Goal: Task Accomplishment & Management: Use online tool/utility

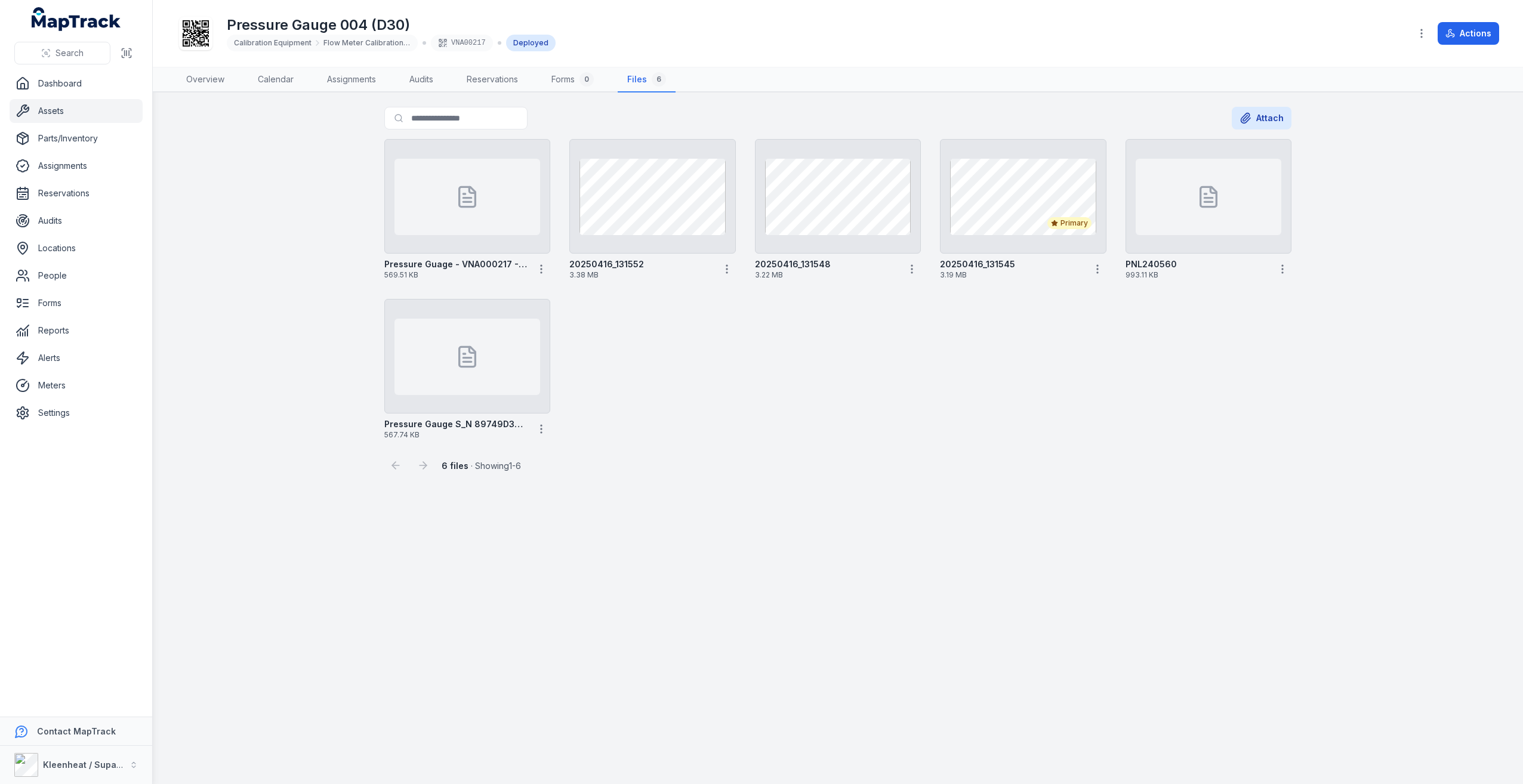
click at [809, 479] on main "Search for files Attach Pressure Guage - VNA000217 - PO 230598 569.51 KB 202504…" at bounding box center [838, 438] width 1370 height 691
click at [231, 79] on link "Overview" at bounding box center [205, 80] width 58 height 25
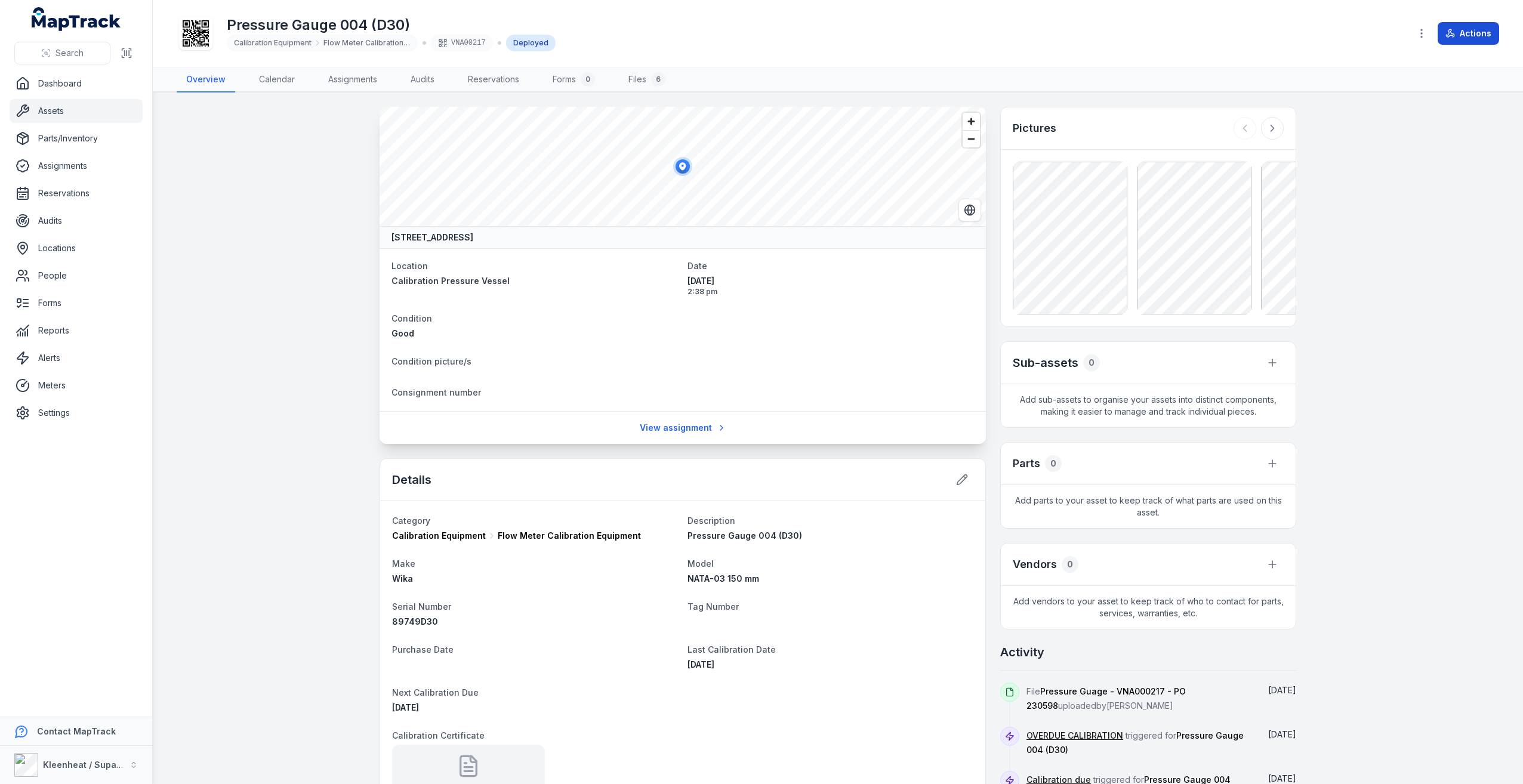
click at [1485, 31] on button "Actions" at bounding box center [1468, 33] width 61 height 23
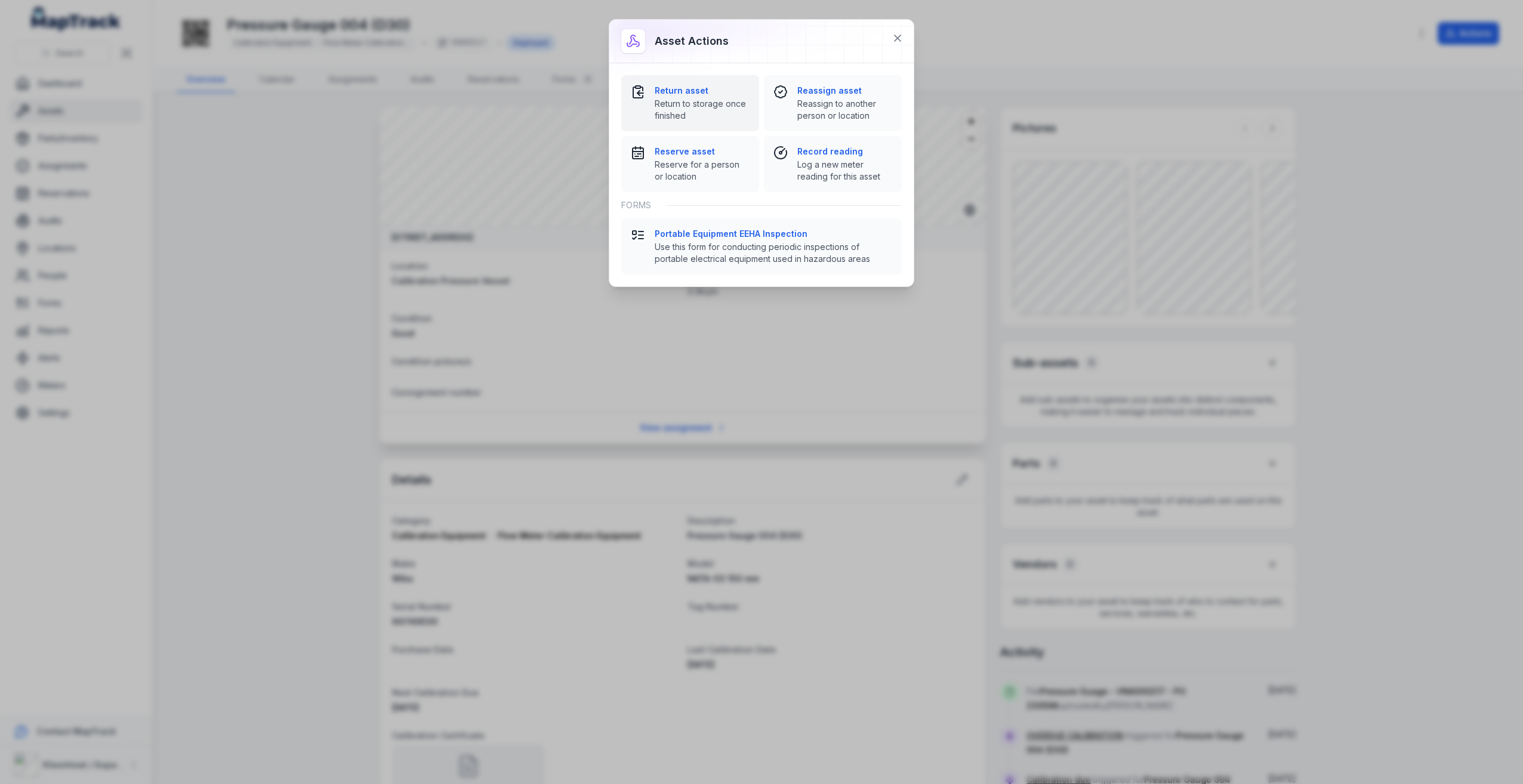
click at [713, 88] on strong "Return asset" at bounding box center [702, 90] width 95 height 12
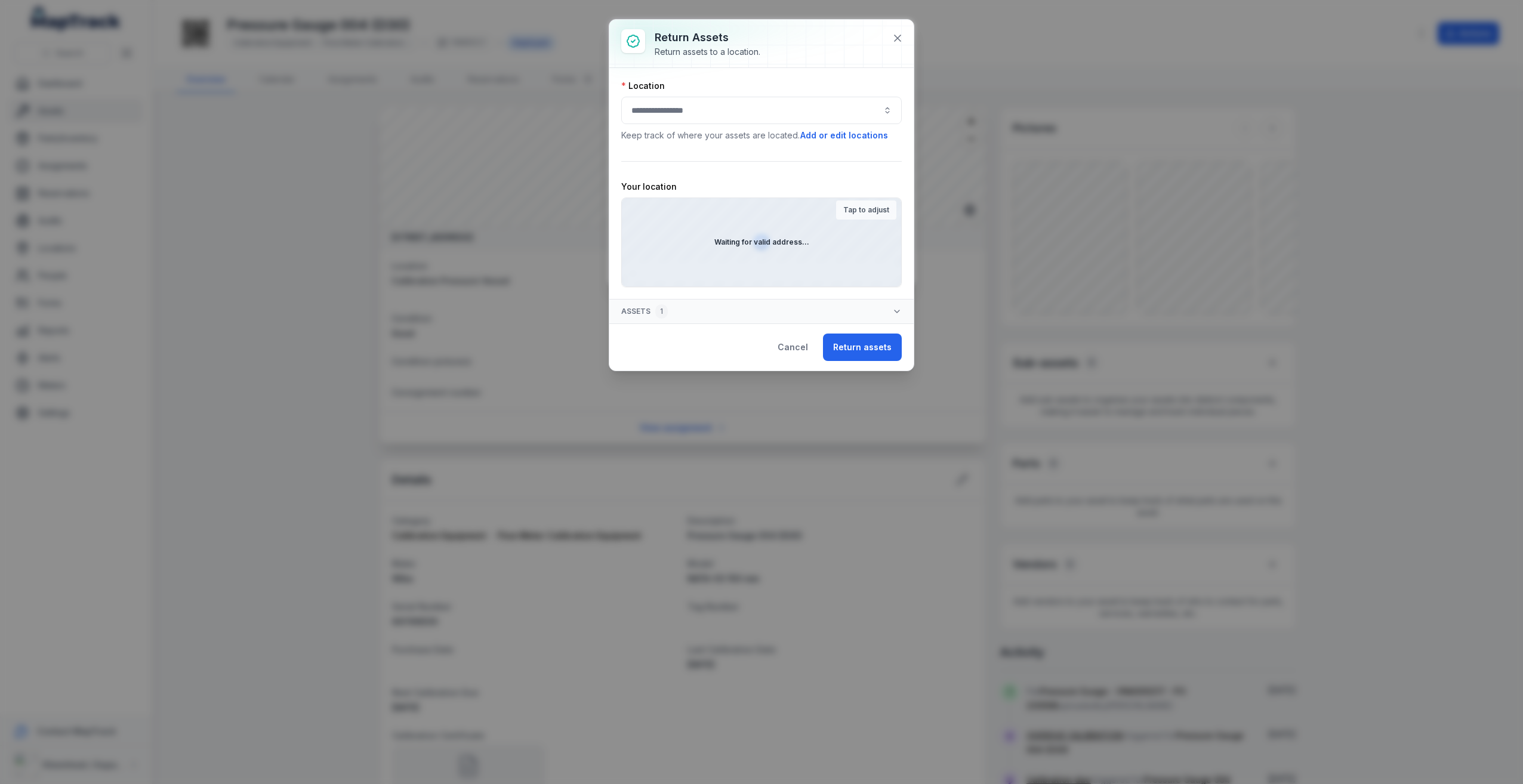
click at [800, 107] on div at bounding box center [762, 111] width 281 height 28
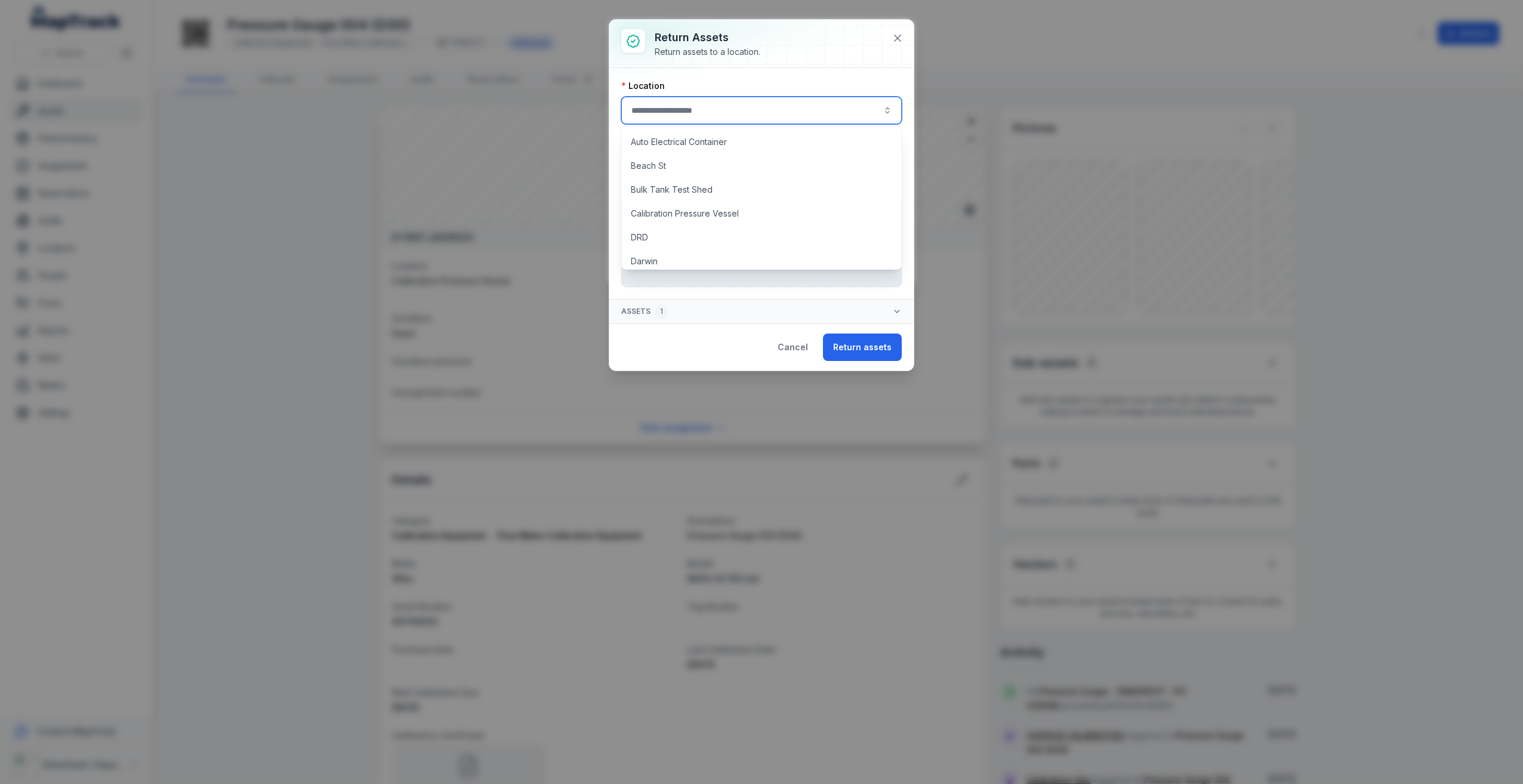
click at [817, 44] on div at bounding box center [762, 44] width 305 height 48
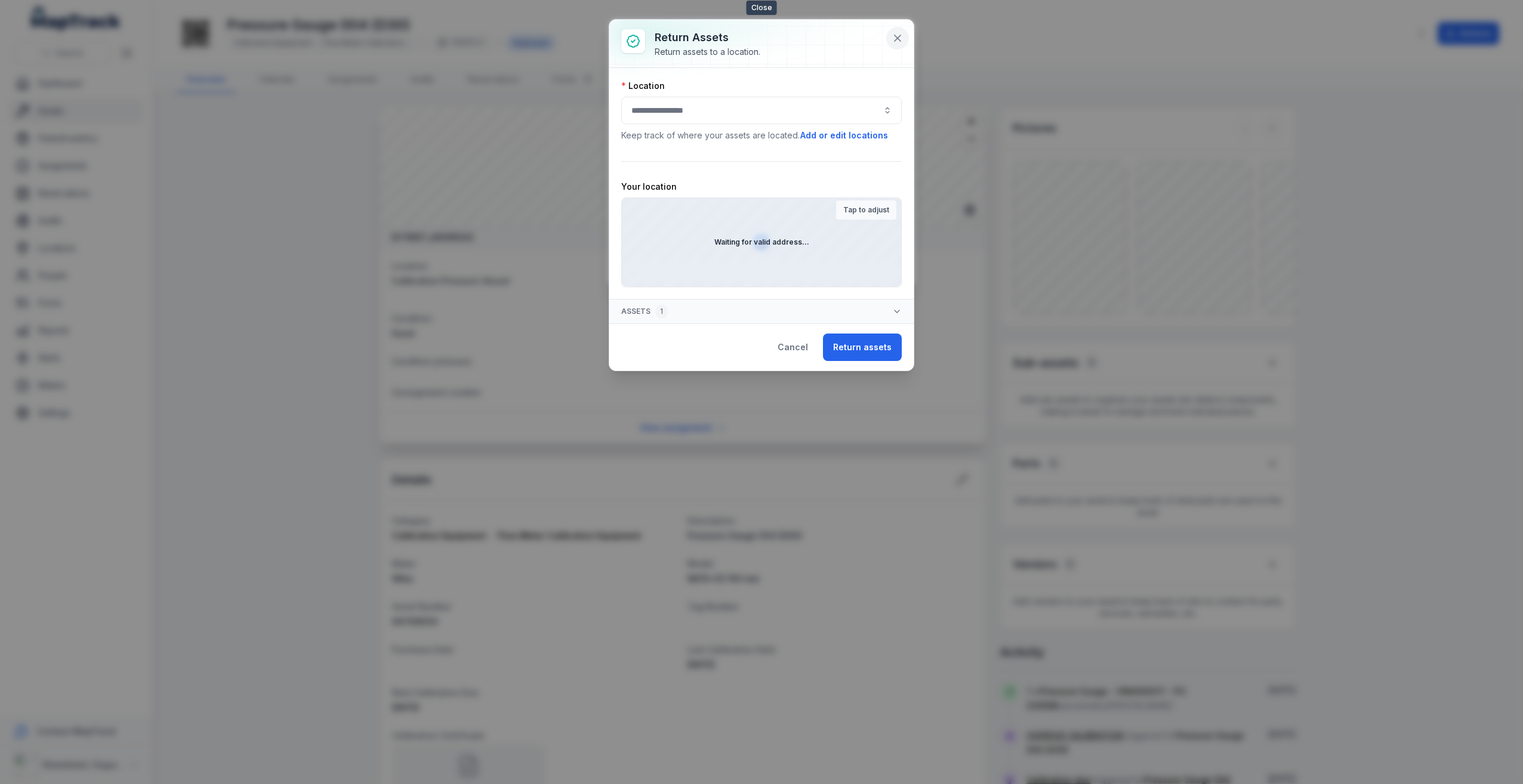
click at [897, 35] on icon at bounding box center [898, 38] width 12 height 12
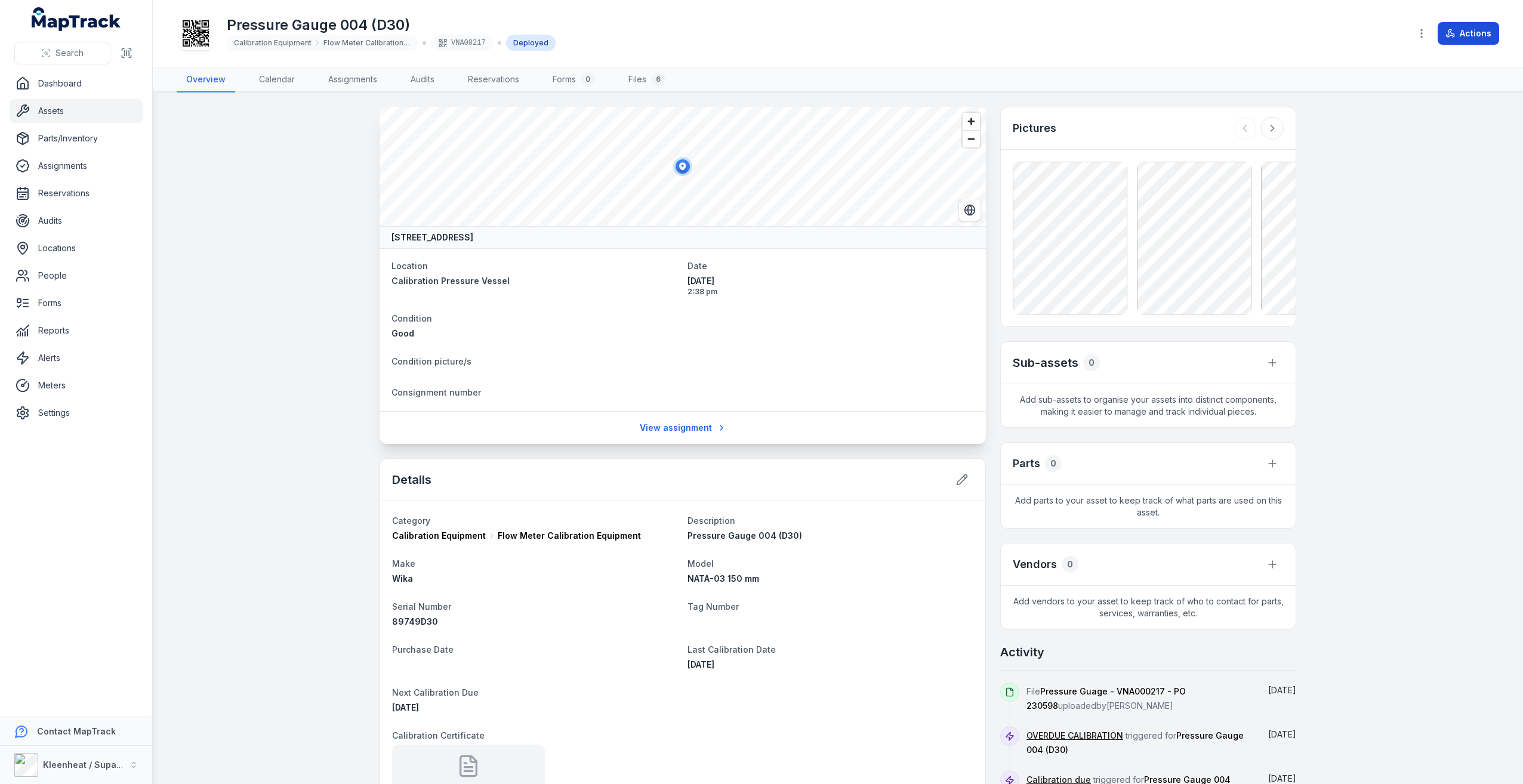
click at [1465, 39] on button "Actions" at bounding box center [1468, 33] width 61 height 23
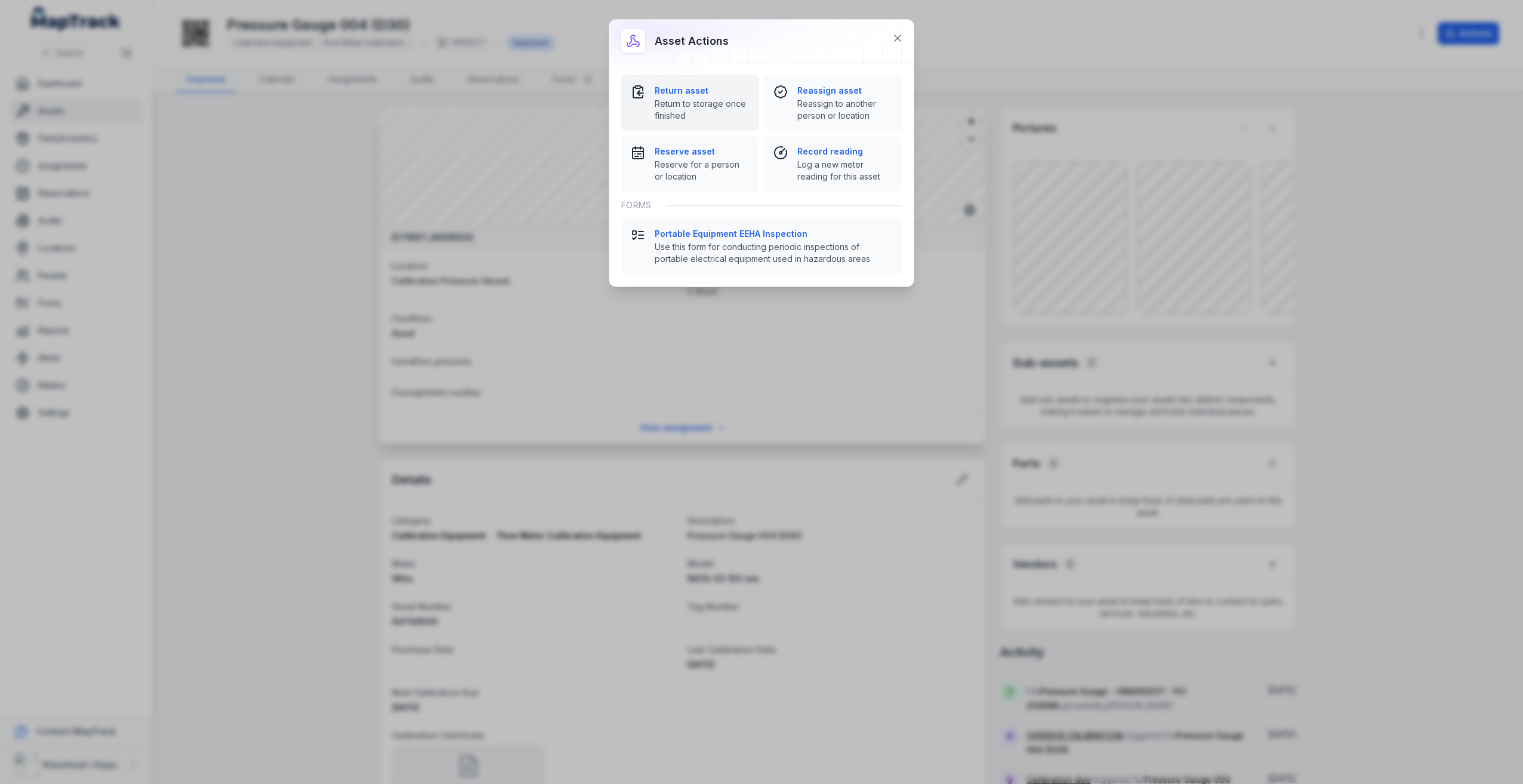
click at [687, 109] on span "Return to storage once finished" at bounding box center [702, 109] width 95 height 24
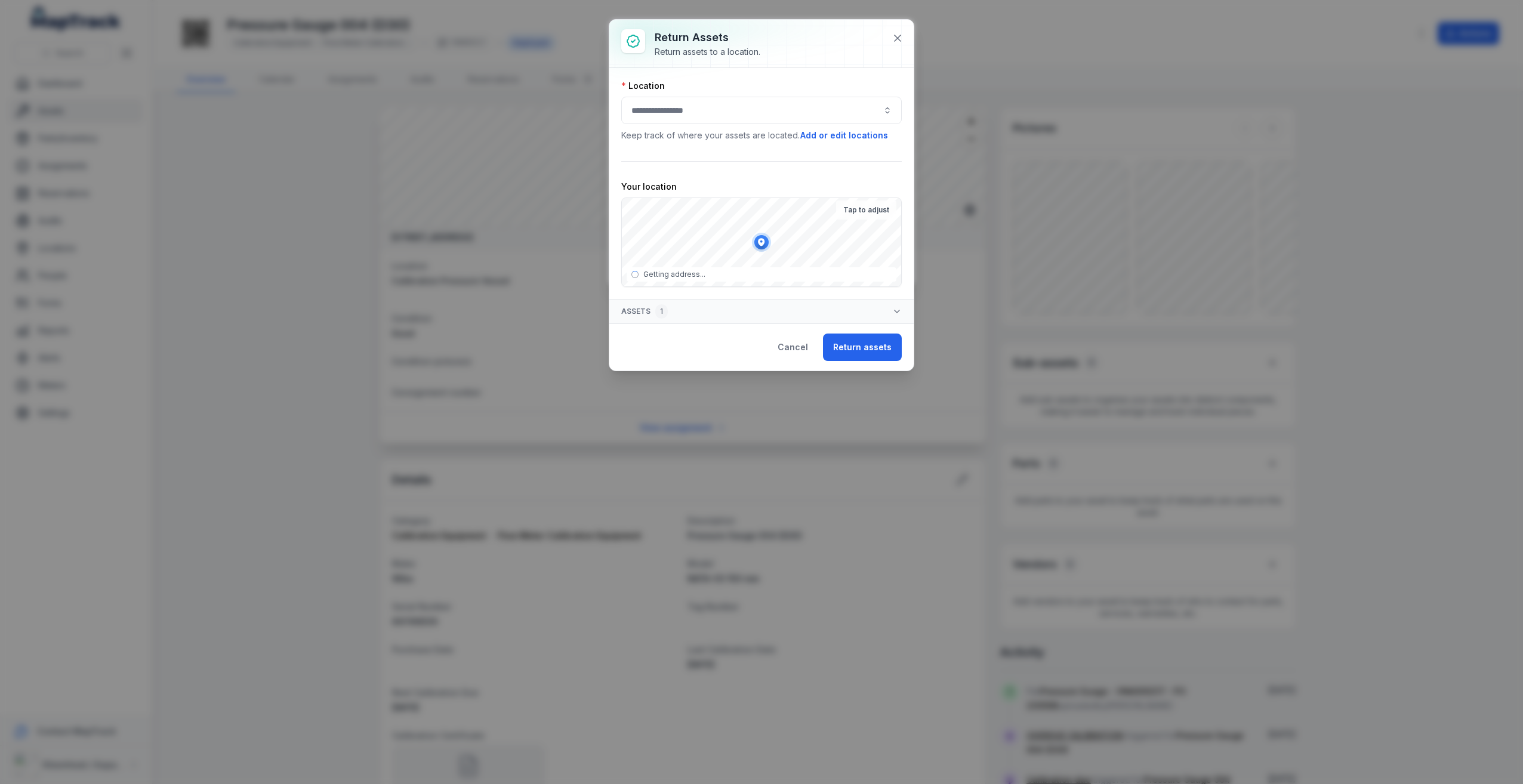
click at [745, 107] on div at bounding box center [762, 111] width 281 height 28
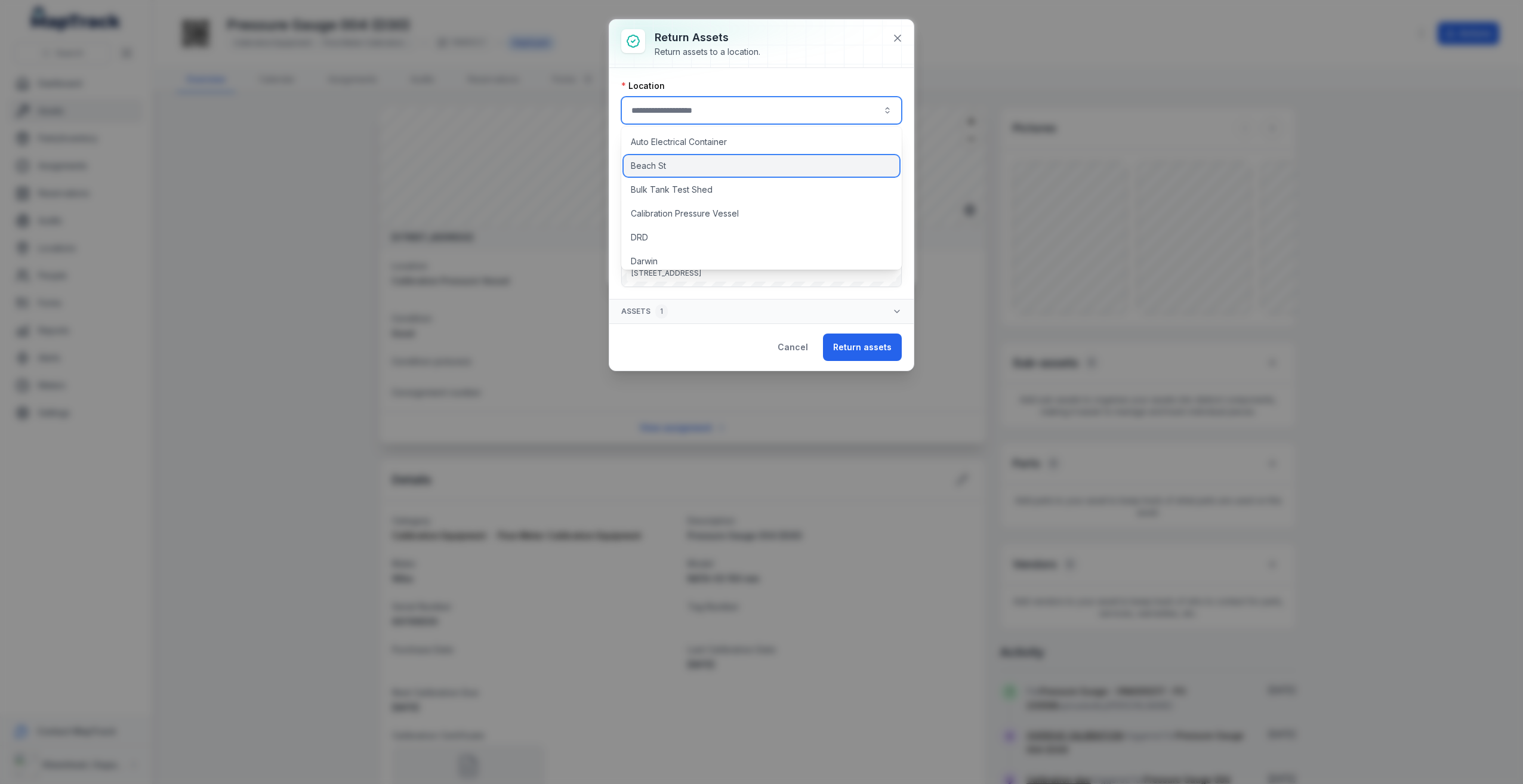
click at [715, 166] on div "Beach St" at bounding box center [762, 165] width 275 height 21
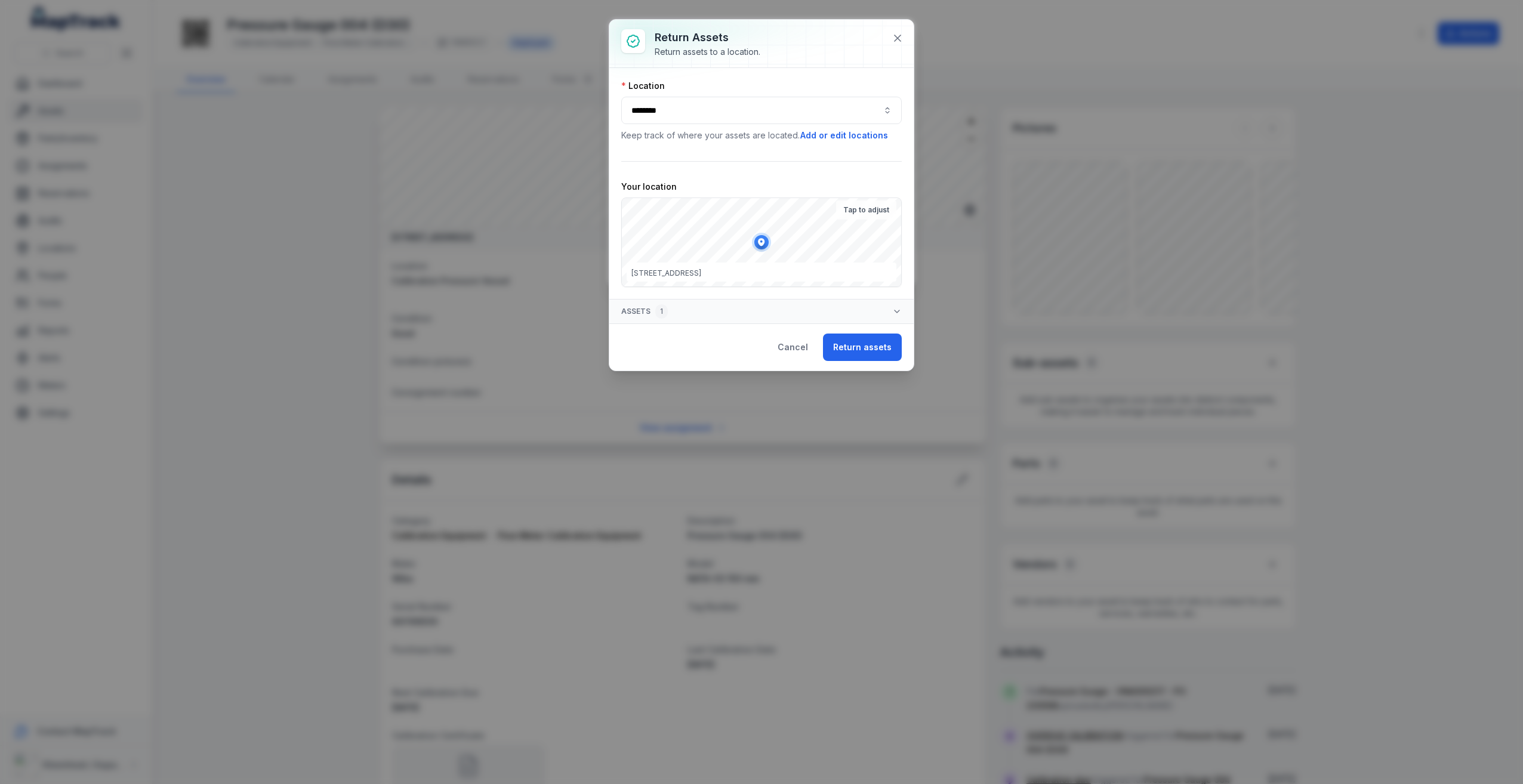
drag, startPoint x: 882, startPoint y: 106, endPoint x: 873, endPoint y: 118, distance: 15.0
click at [882, 106] on div "********" at bounding box center [762, 111] width 281 height 28
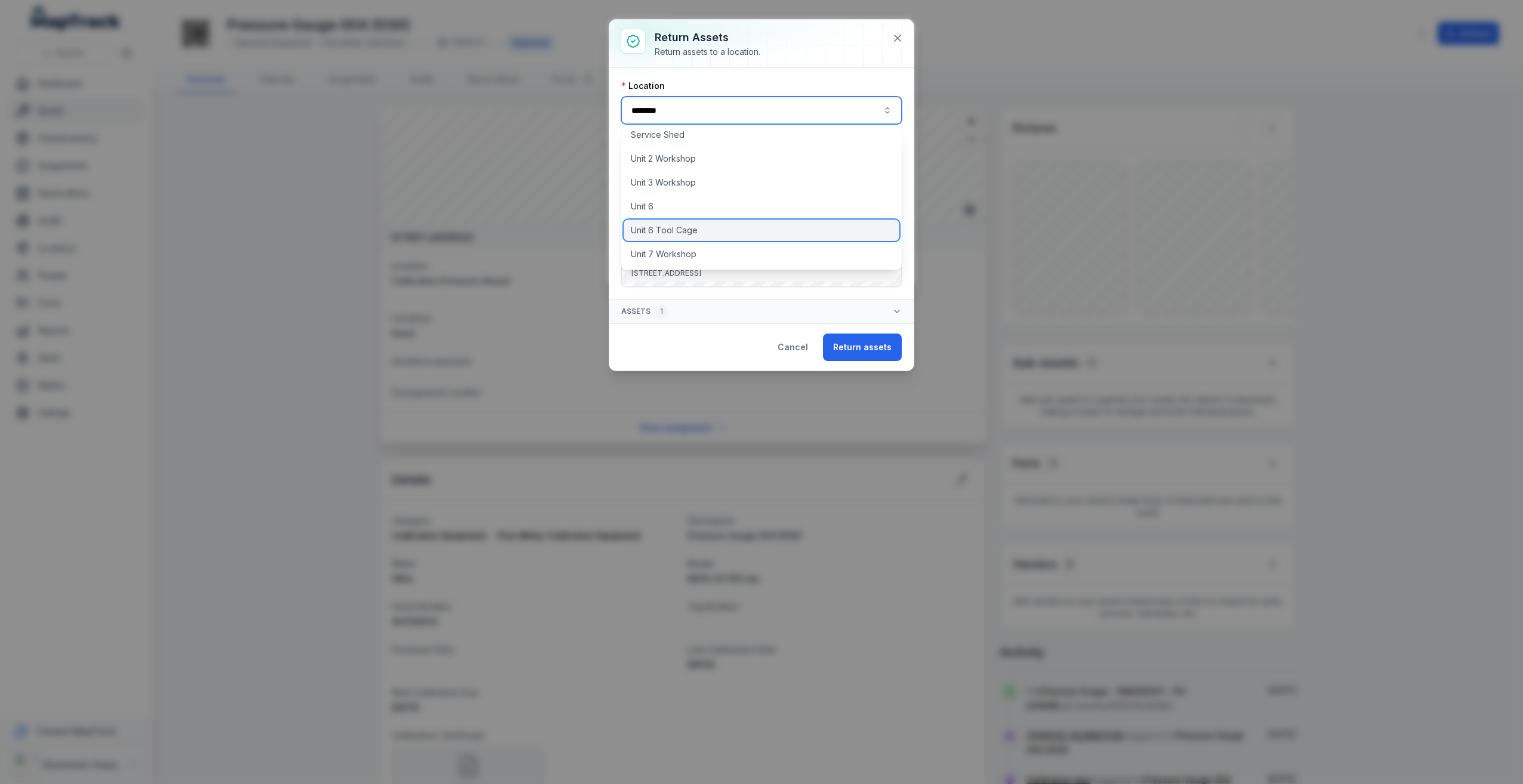
click at [692, 230] on span "Unit 6 Tool Cage" at bounding box center [665, 230] width 67 height 12
type input "**********"
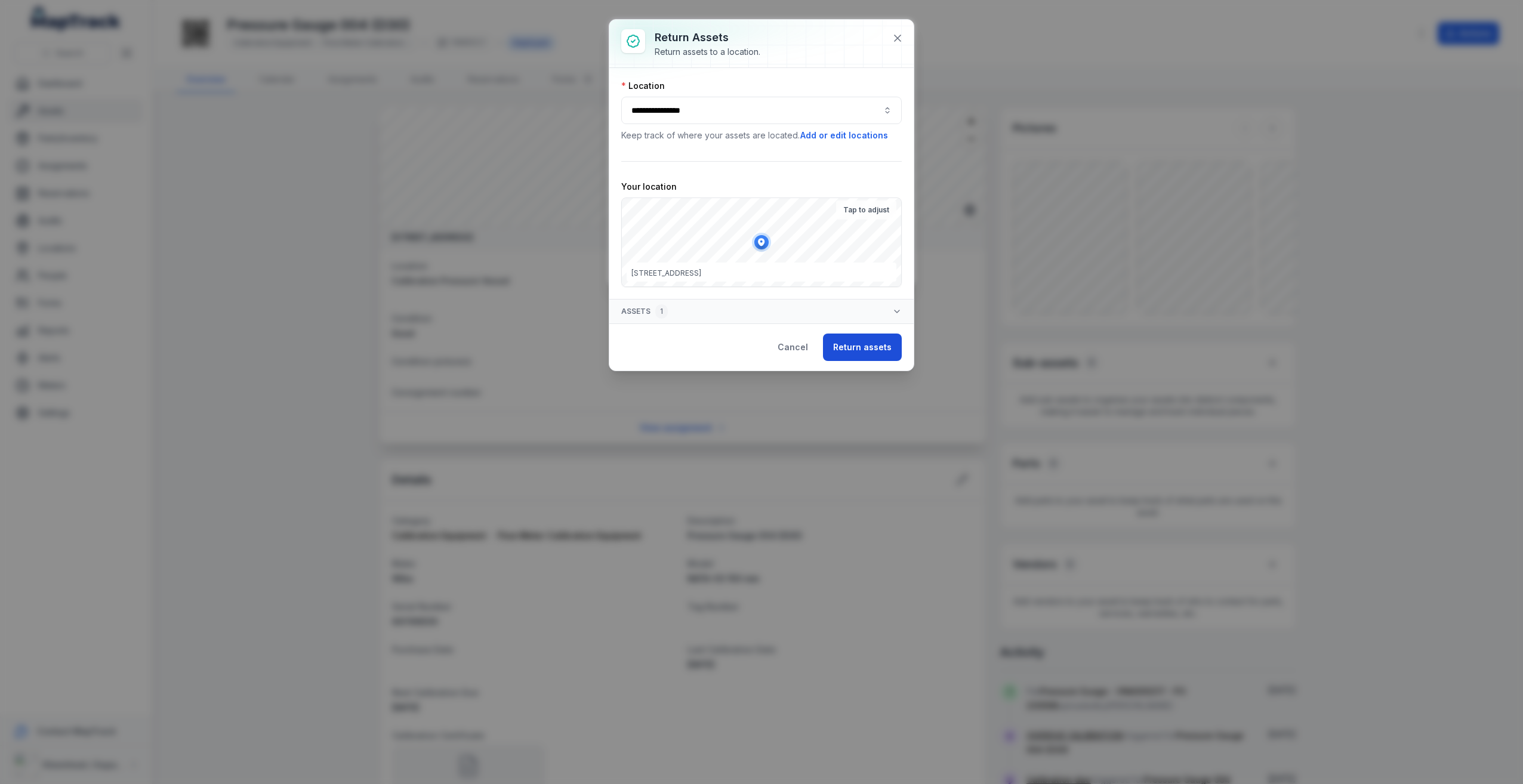
click at [862, 354] on button "Return assets" at bounding box center [862, 348] width 79 height 28
